Goal: Task Accomplishment & Management: Use online tool/utility

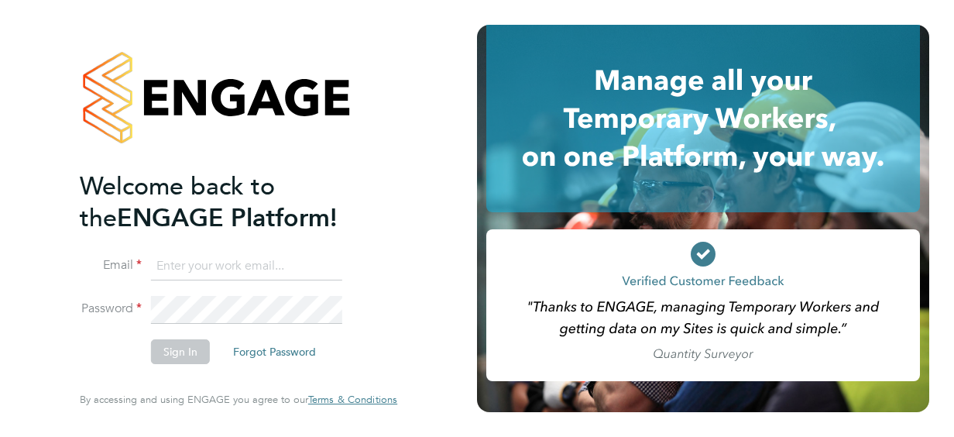
type input "Grace.Harris@justice.gov.uk"
click at [182, 359] on button "Sign In" at bounding box center [180, 351] width 59 height 25
